Goal: Transaction & Acquisition: Download file/media

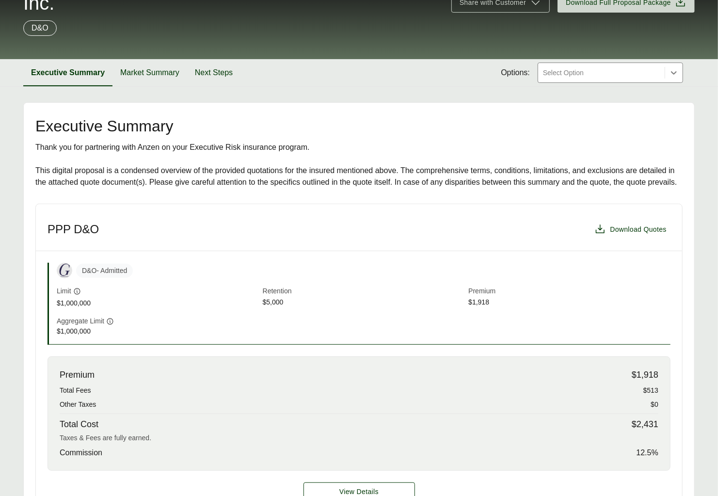
scroll to position [63, 0]
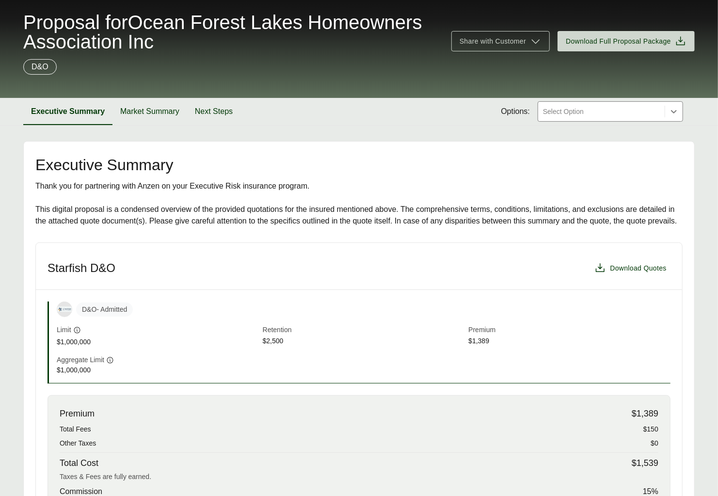
scroll to position [48, 0]
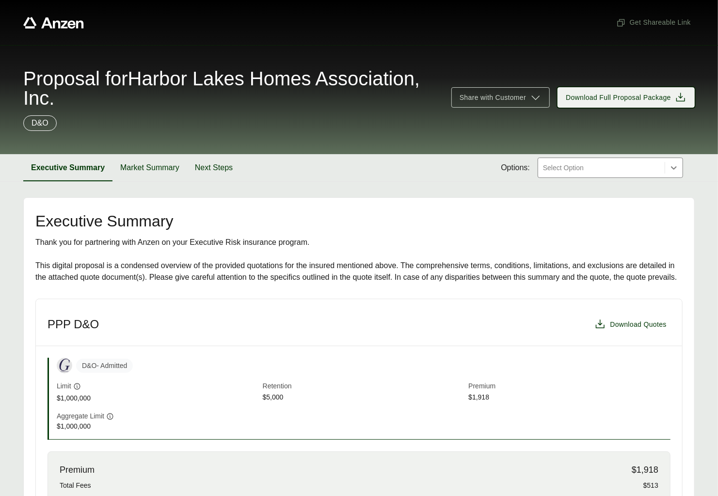
click at [588, 99] on span "Download Full Proposal Package" at bounding box center [618, 98] width 105 height 10
